Goal: Information Seeking & Learning: Learn about a topic

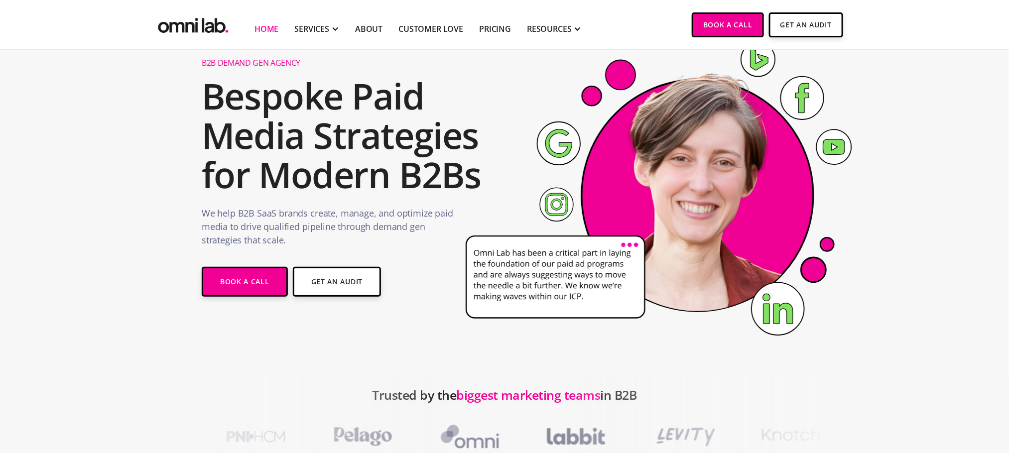
scroll to position [59, 0]
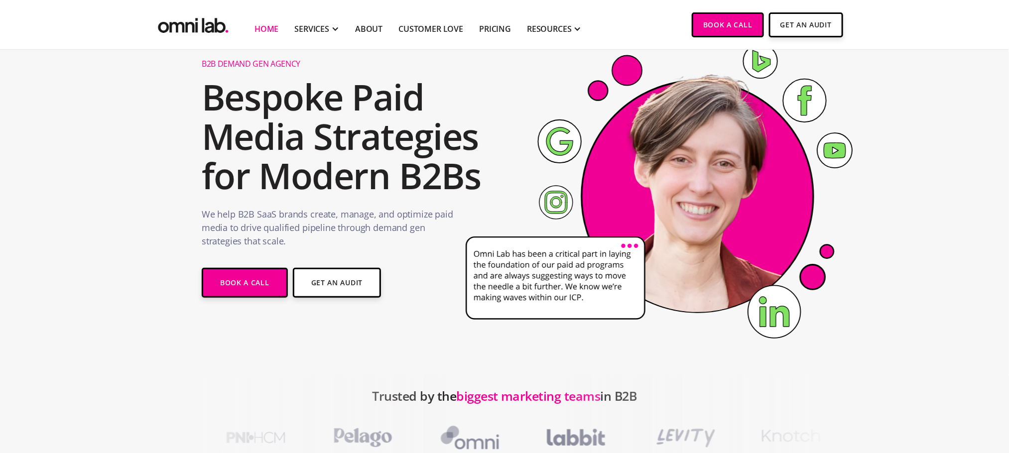
click at [895, 214] on section "B2B Demand Gen Agency Bespoke Paid Media Strategies for Modern B2Bs We help B2B…" at bounding box center [504, 183] width 1009 height 385
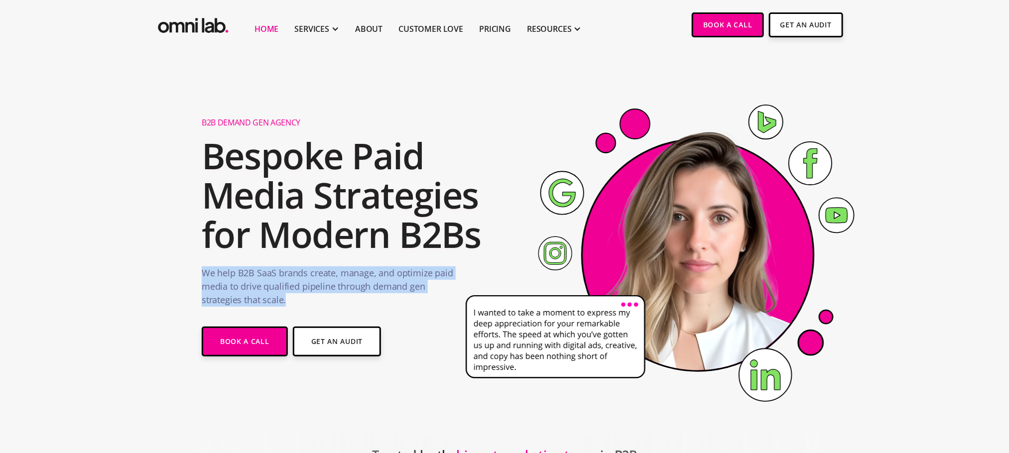
drag, startPoint x: 291, startPoint y: 307, endPoint x: 196, endPoint y: 275, distance: 100.8
click at [196, 275] on div "B2B Demand Gen Agency Bespoke Paid Media Strategies for Modern B2Bs We help B2B…" at bounding box center [505, 262] width 626 height 305
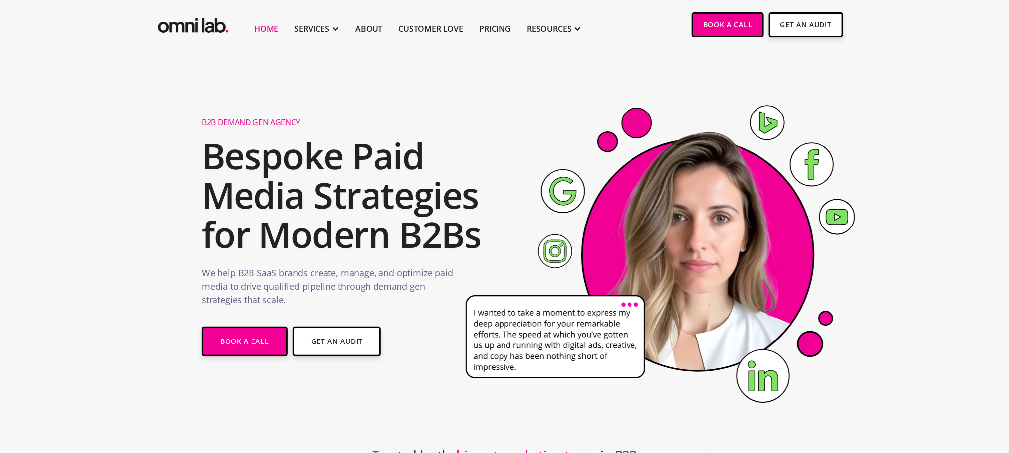
click at [160, 229] on section "B2B Demand Gen Agency Bespoke Paid Media Strategies for Modern B2Bs We help B2B…" at bounding box center [504, 242] width 1009 height 385
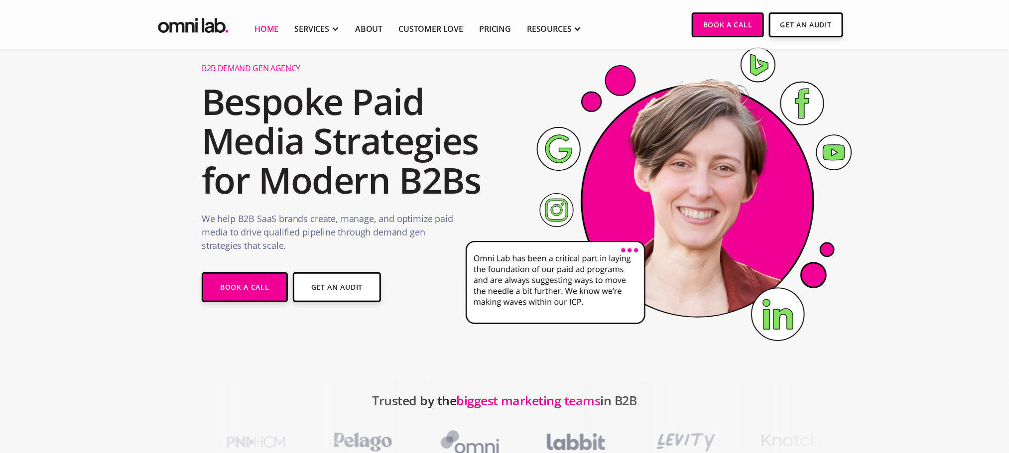
scroll to position [55, 0]
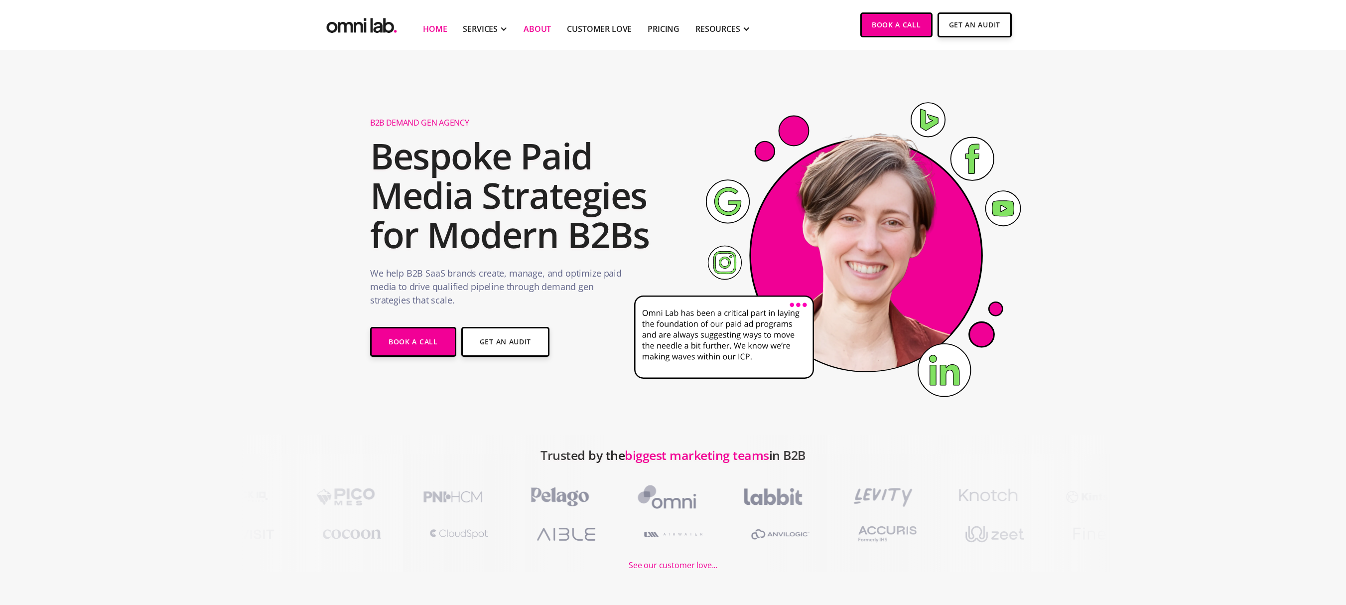
click at [541, 23] on link "About" at bounding box center [537, 29] width 27 height 12
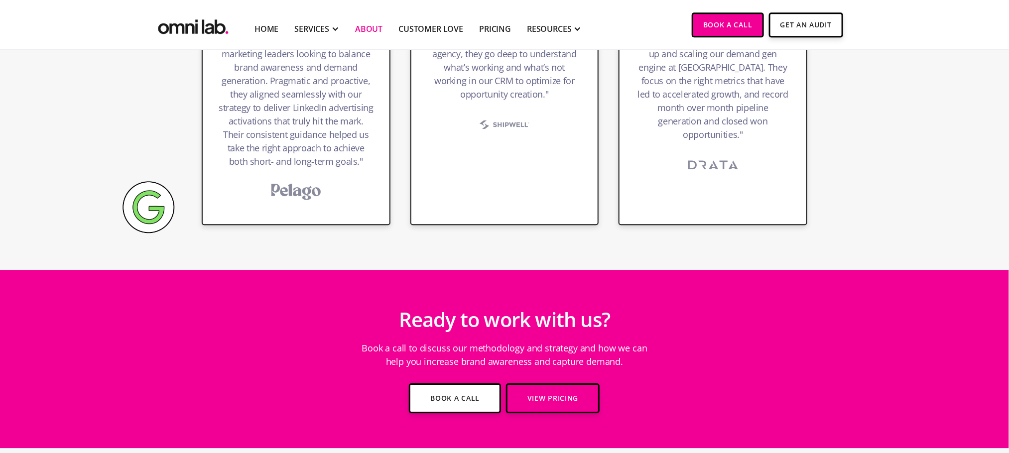
scroll to position [1633, 0]
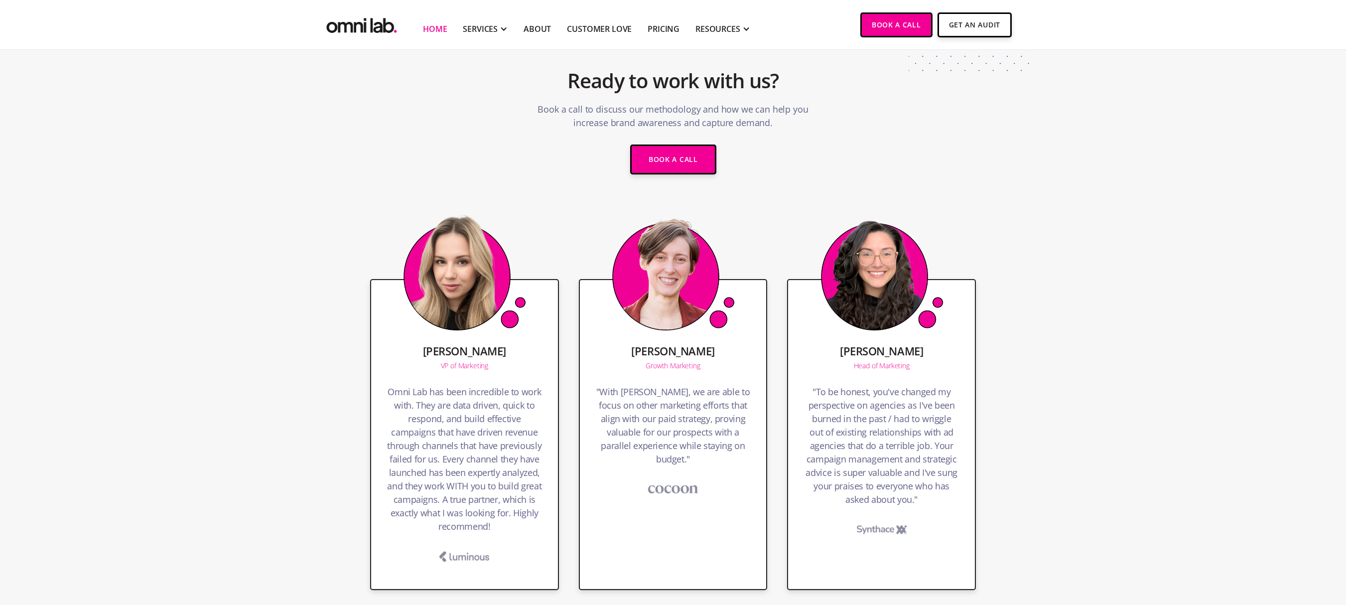
scroll to position [2118, 0]
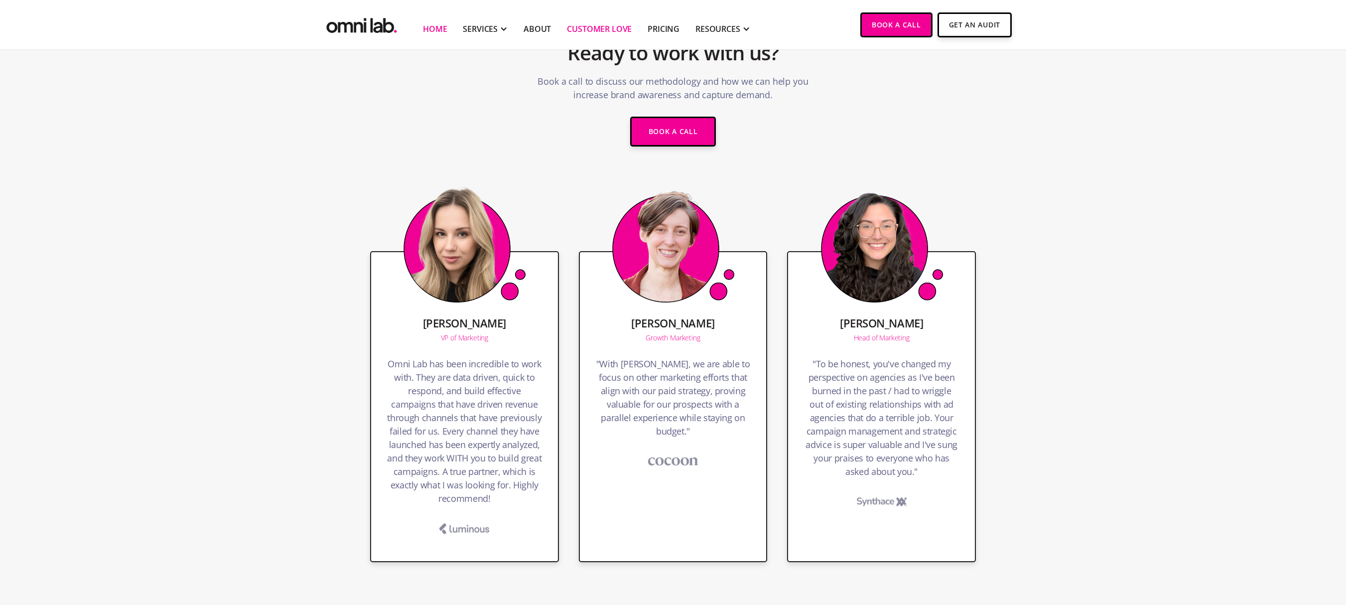
click at [589, 32] on link "Customer Love" at bounding box center [599, 29] width 65 height 12
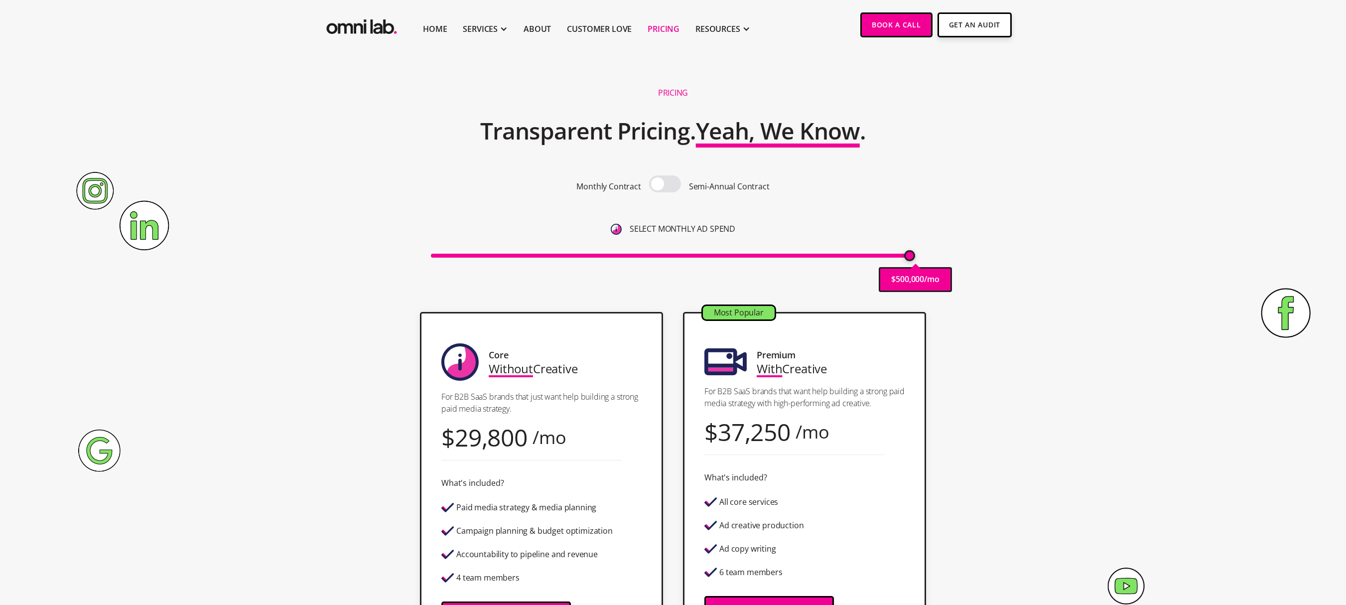
drag, startPoint x: 434, startPoint y: 255, endPoint x: 983, endPoint y: 270, distance: 549.2
click at [916, 258] on input "range" at bounding box center [673, 256] width 485 height 4
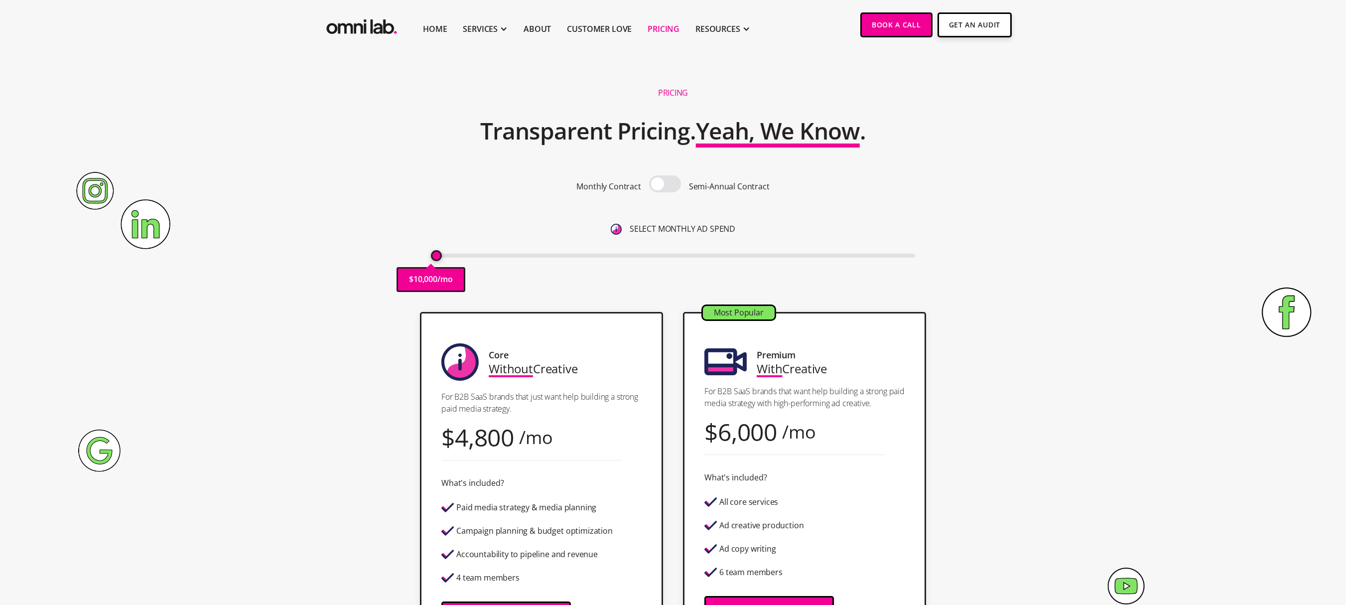
drag, startPoint x: 912, startPoint y: 257, endPoint x: 396, endPoint y: 273, distance: 516.4
type input "10000"
click at [431, 258] on input "range" at bounding box center [673, 256] width 485 height 4
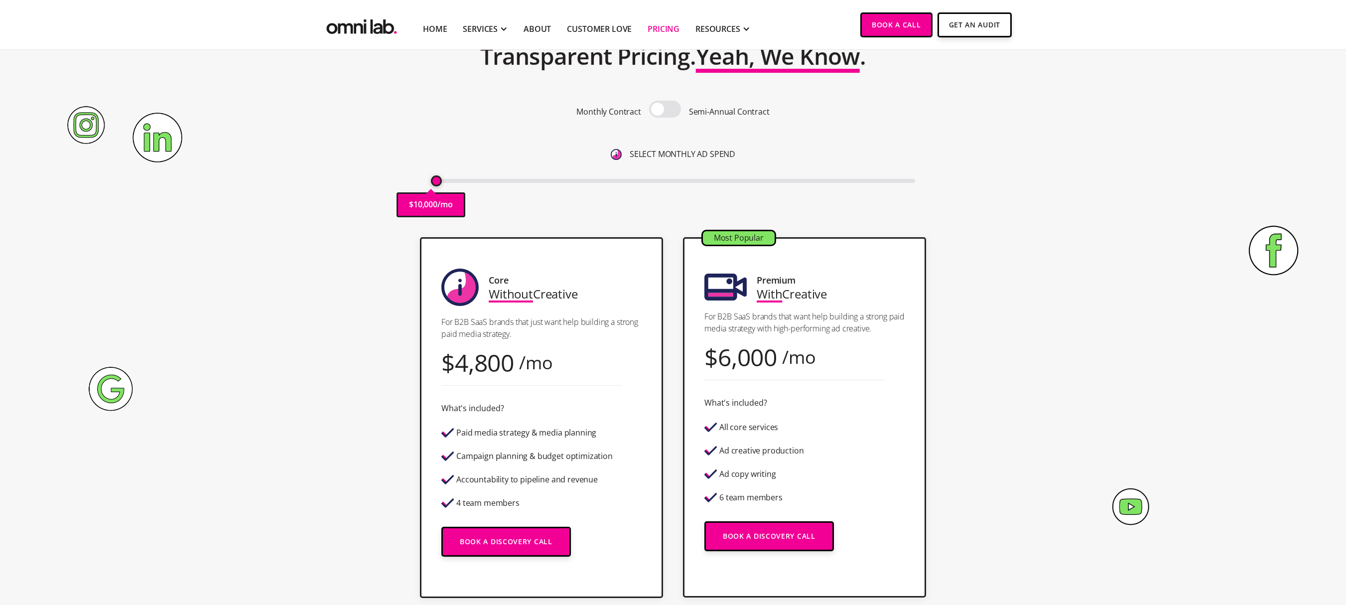
scroll to position [76, 0]
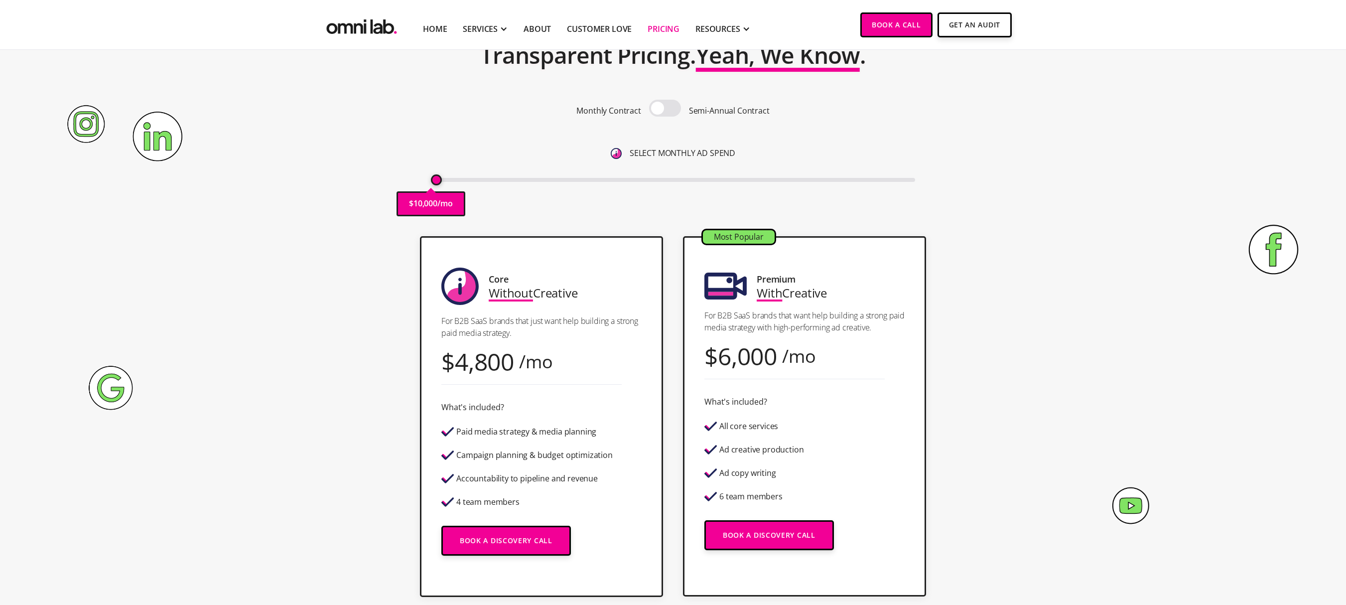
click at [1009, 156] on section "Pricing Transparent Pricing. Yeah, We Know . Monthly Contract Semi-Annual Contr…" at bounding box center [673, 100] width 1346 height 252
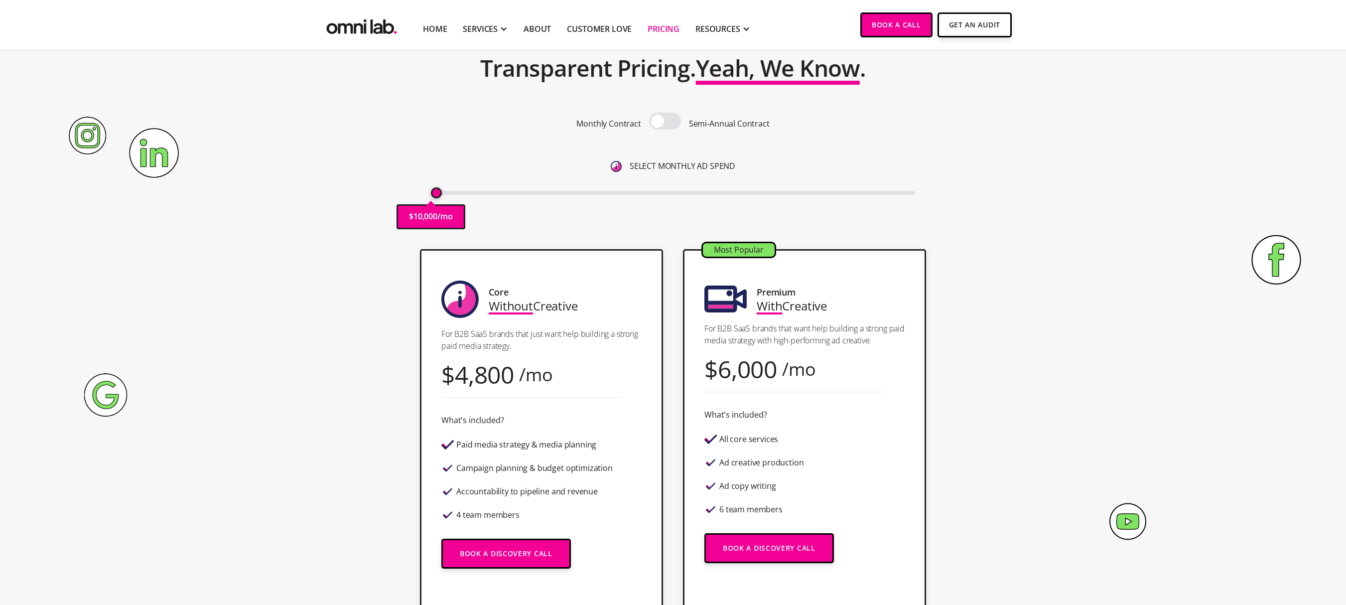
scroll to position [64, 0]
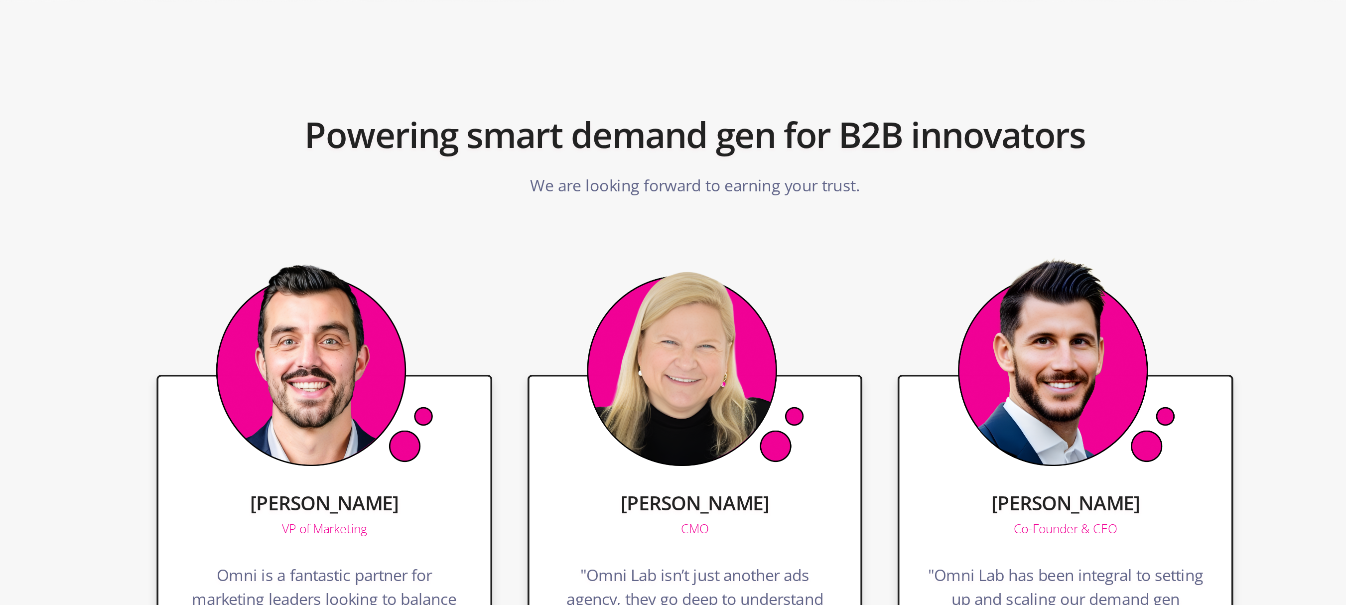
scroll to position [902, 0]
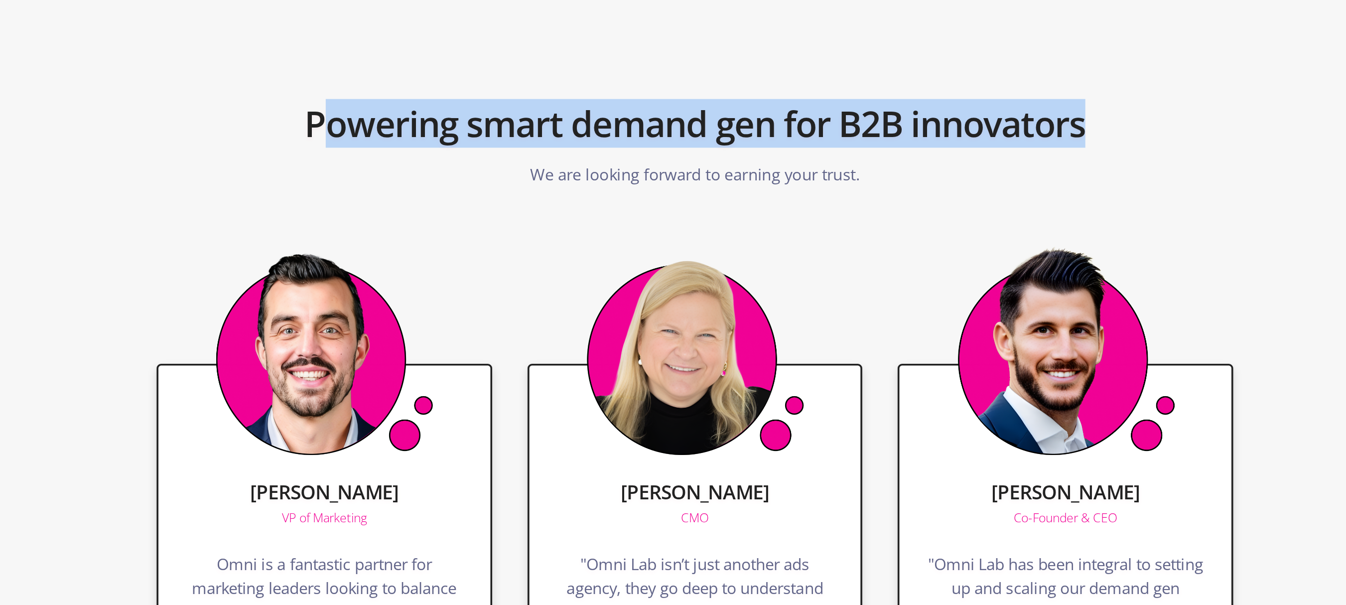
drag, startPoint x: 457, startPoint y: 329, endPoint x: 890, endPoint y: 334, distance: 433.0
click at [890, 334] on h2 "Powering smart demand gen for B2B innovators" at bounding box center [672, 334] width 439 height 34
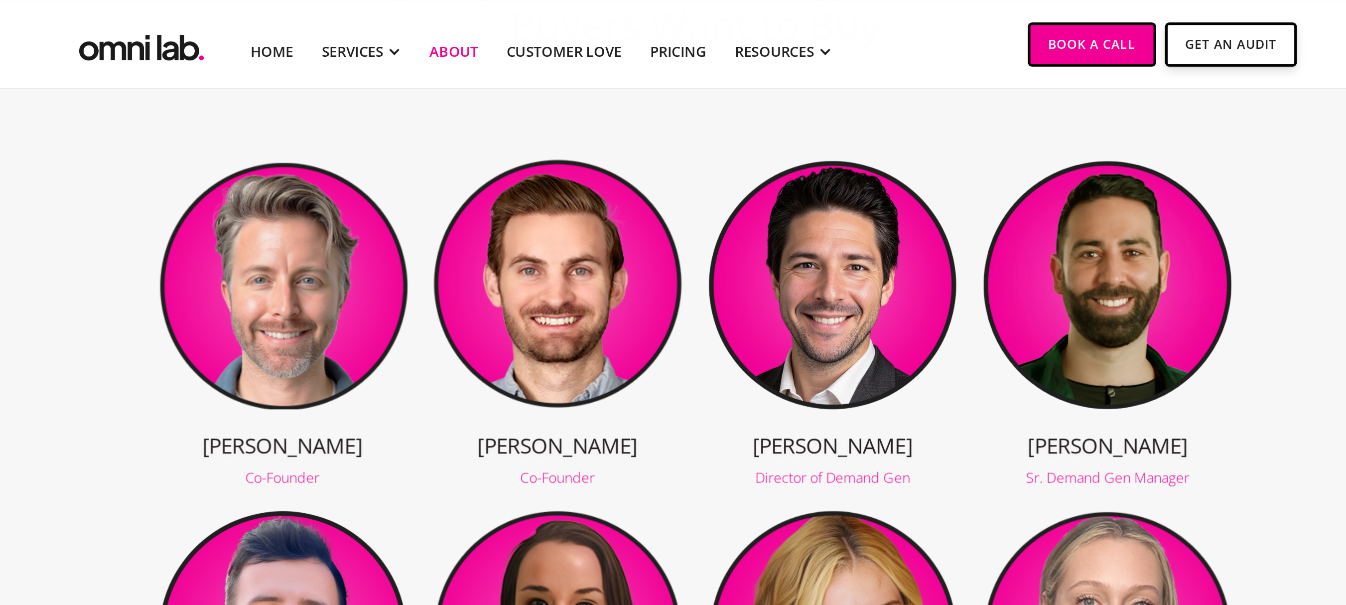
scroll to position [0, 0]
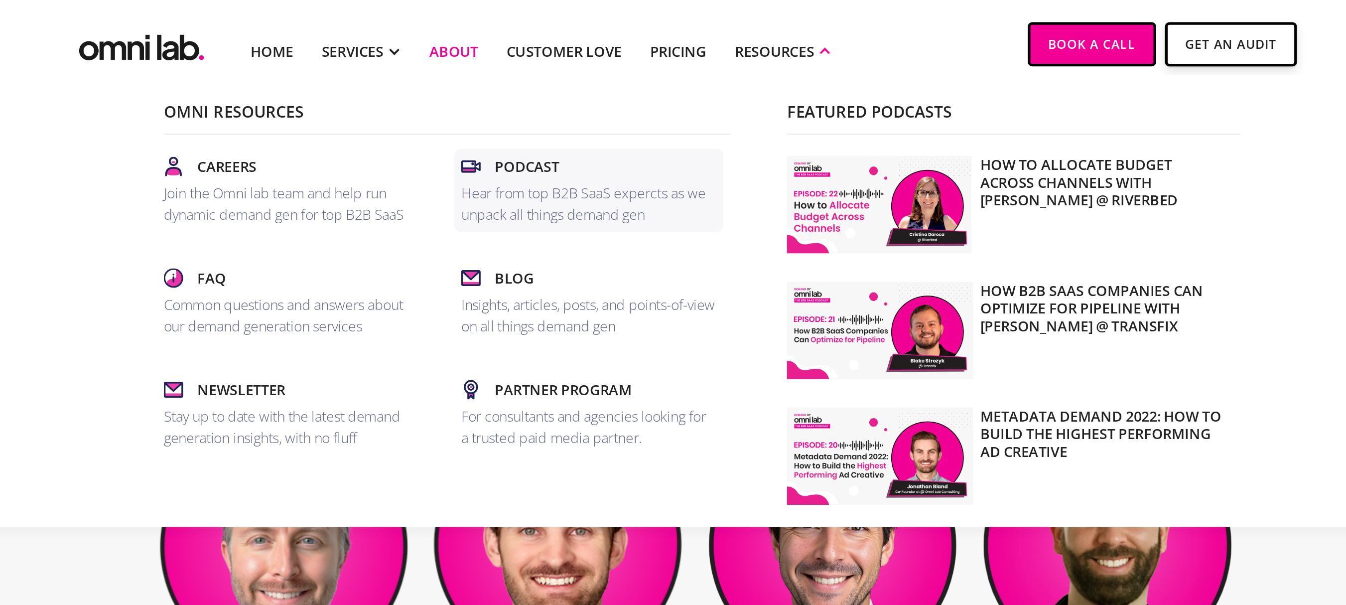
click at [573, 118] on p "Hear from top B2B SaaS expercts as we unpack all things demand gen" at bounding box center [613, 115] width 143 height 24
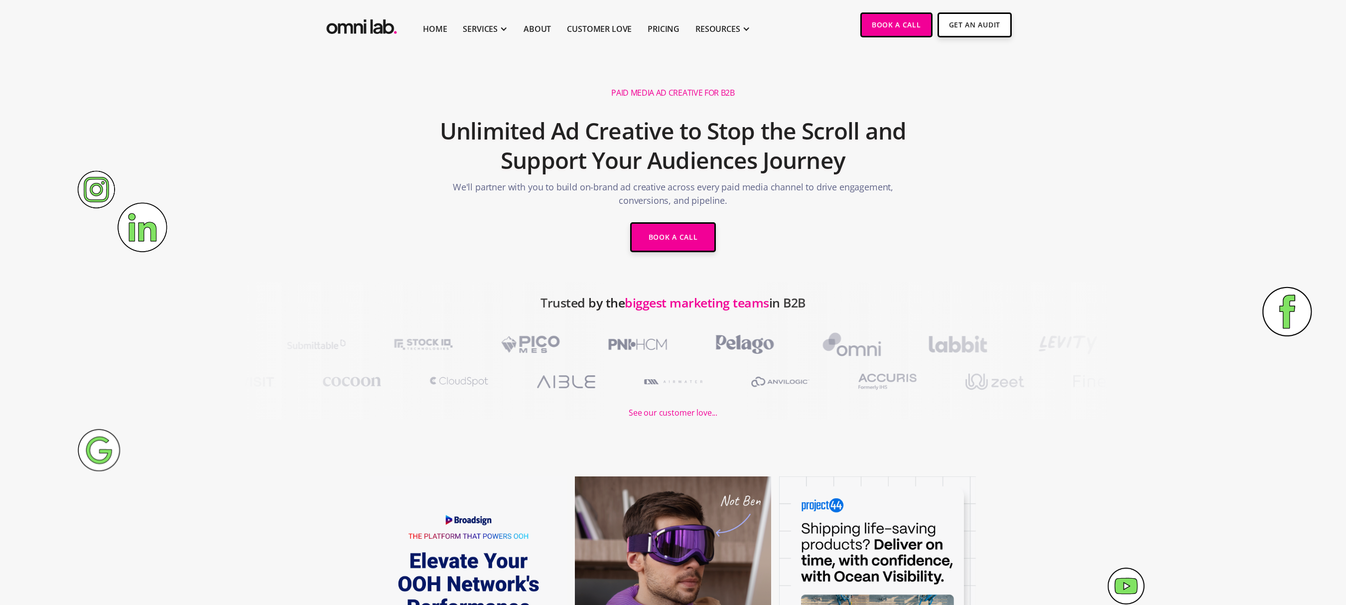
click at [568, 319] on div at bounding box center [303, 351] width 606 height 138
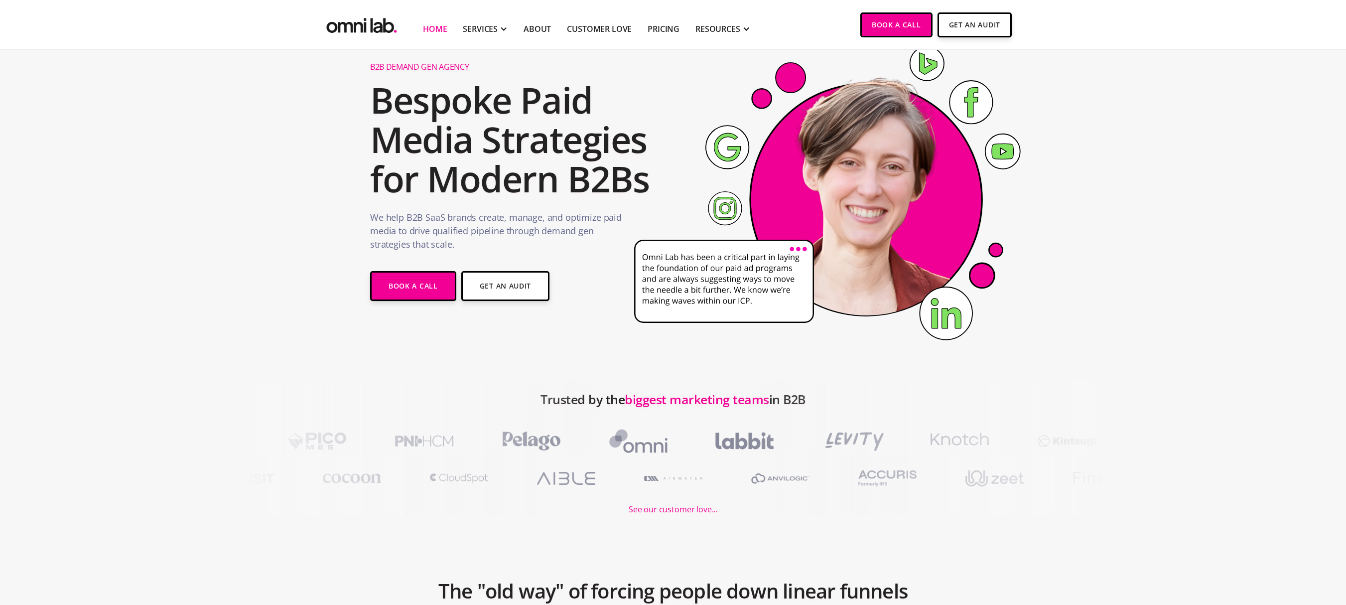
click at [207, 123] on section "B2B Demand Gen Agency Bespoke Paid Media Strategies for Modern B2Bs We help B2B…" at bounding box center [673, 186] width 1346 height 385
